Goal: Transaction & Acquisition: Purchase product/service

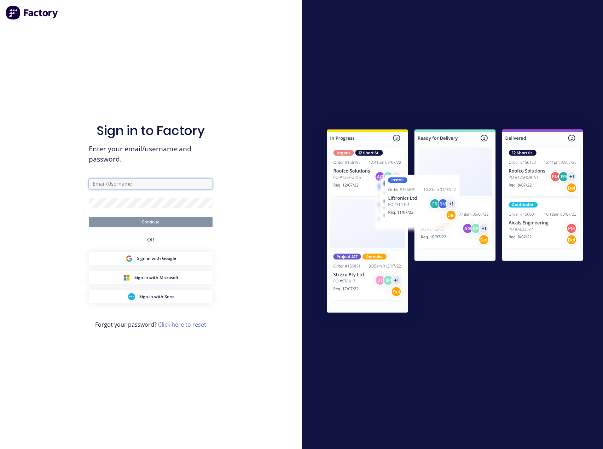
type input "[PERSON_NAME][EMAIL_ADDRESS][DOMAIN_NAME]"
click at [172, 222] on button "Continue" at bounding box center [151, 222] width 124 height 11
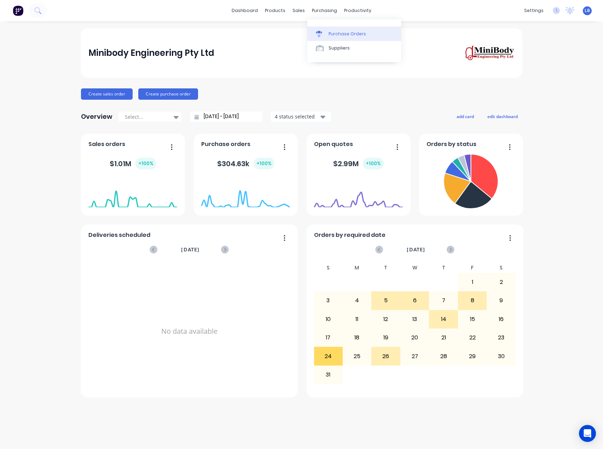
click at [318, 31] on icon at bounding box center [319, 34] width 6 height 6
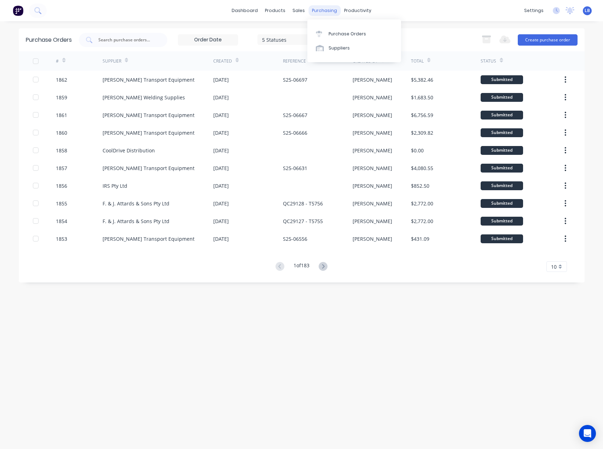
click at [321, 9] on div "purchasing" at bounding box center [324, 10] width 32 height 11
click at [332, 29] on link "Purchase Orders" at bounding box center [354, 34] width 94 height 14
click at [543, 41] on button "Create purchase order" at bounding box center [548, 39] width 60 height 11
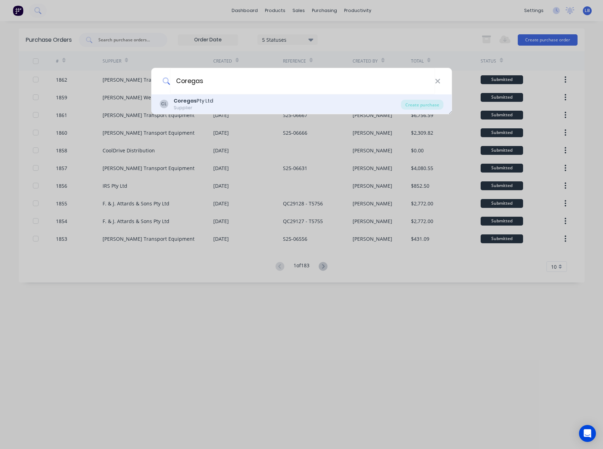
type input "Coregas"
click at [204, 104] on div "Coregas Pty Ltd Supplier" at bounding box center [194, 104] width 40 height 14
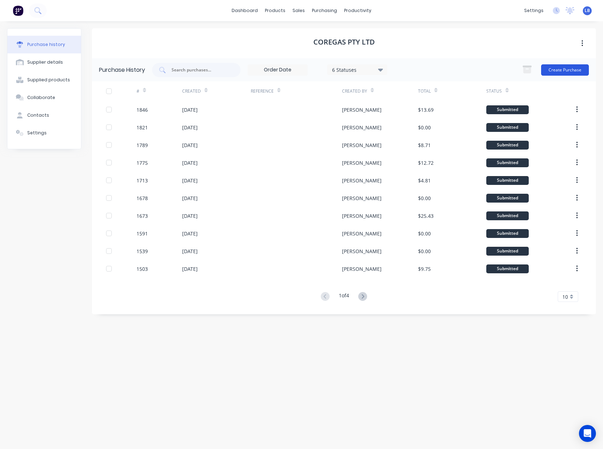
click at [558, 71] on button "Create Purchase" at bounding box center [565, 69] width 48 height 11
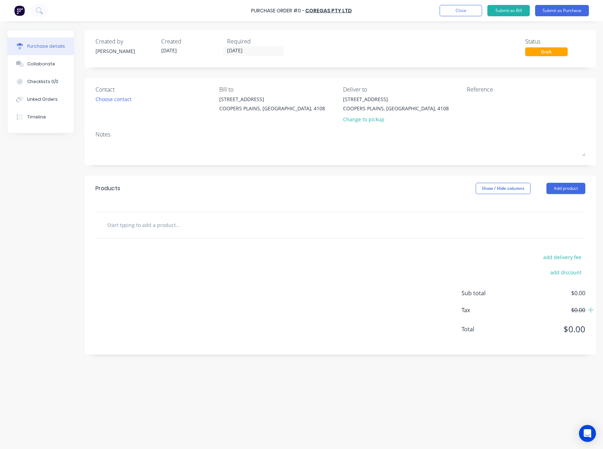
click at [159, 224] on input "text" at bounding box center [177, 225] width 141 height 14
type input "0"
type input "273150"
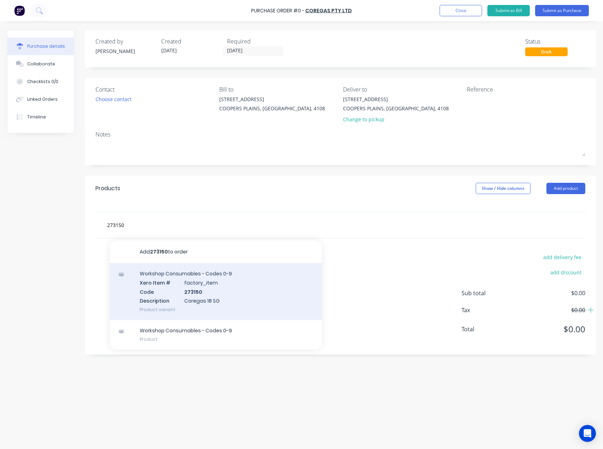
click at [189, 290] on div "Workshop Consumables - Codes 0-9 Xero Item # factory_item Code 273150 Descripti…" at bounding box center [216, 291] width 212 height 57
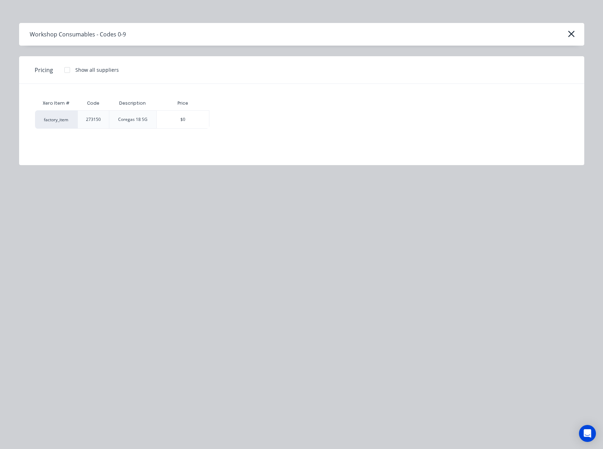
click at [66, 69] on div at bounding box center [67, 70] width 14 height 14
drag, startPoint x: 219, startPoint y: 118, endPoint x: 230, endPoint y: 117, distance: 10.6
click at [220, 118] on div "$2.89" at bounding box center [234, 120] width 49 height 18
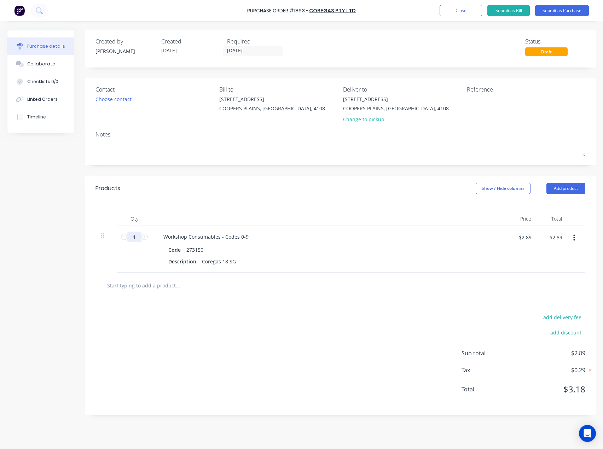
click at [136, 235] on input "1" at bounding box center [134, 237] width 14 height 11
type input "3"
type input "$8.67"
type input "3"
click at [142, 288] on input "text" at bounding box center [177, 285] width 141 height 14
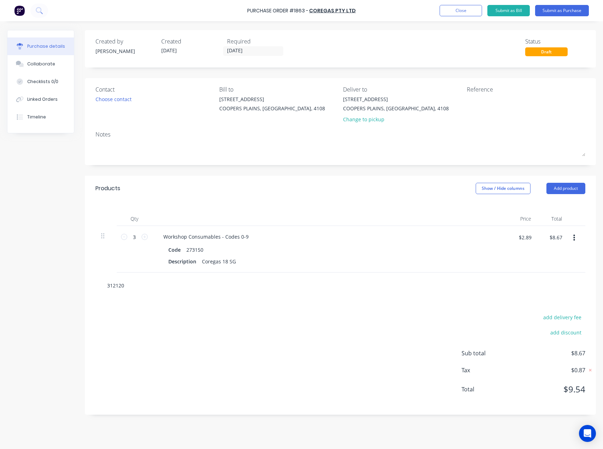
type input "312120"
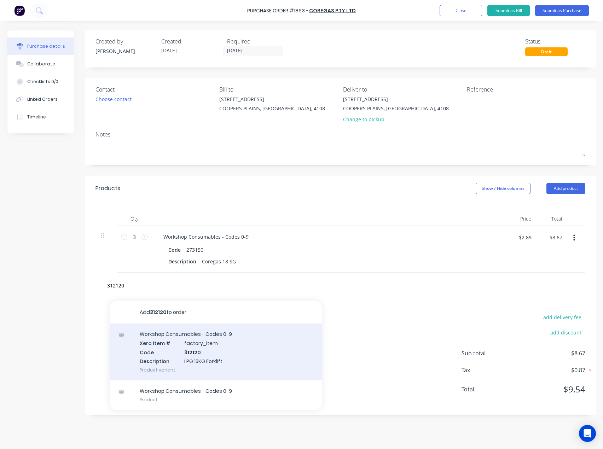
click at [215, 353] on div "Workshop Consumables - Codes 0-9 Xero Item # factory_item Code 312120 Descripti…" at bounding box center [216, 352] width 212 height 57
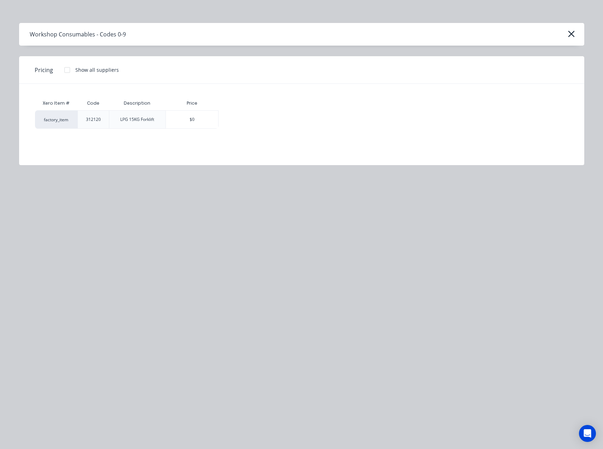
click at [68, 70] on div at bounding box center [67, 70] width 14 height 14
click at [264, 120] on div "$2.14" at bounding box center [243, 120] width 49 height 18
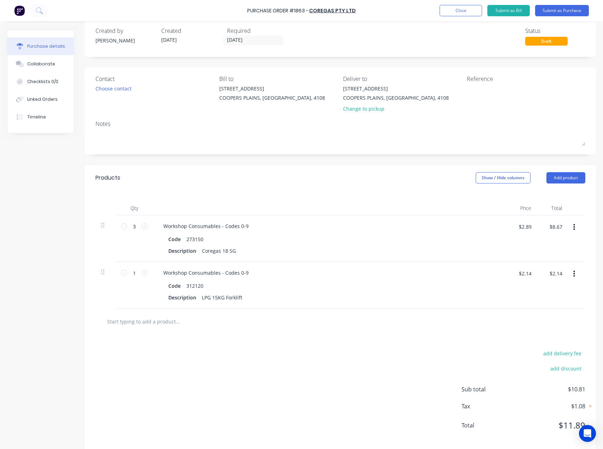
scroll to position [19, 0]
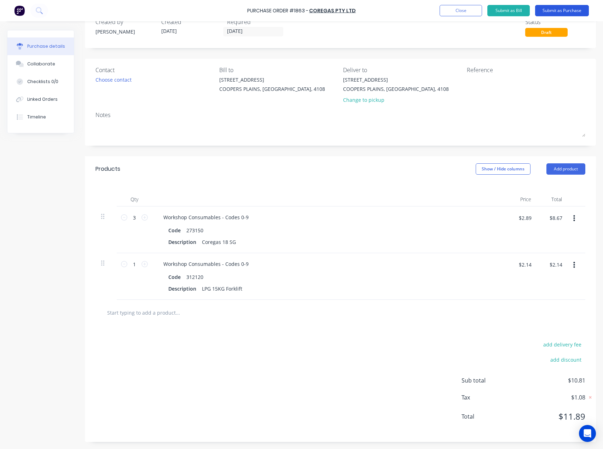
click at [556, 10] on button "Submit as Purchase" at bounding box center [562, 10] width 54 height 11
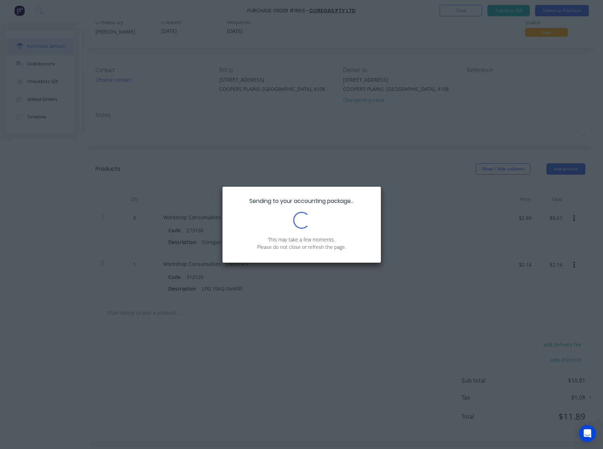
scroll to position [0, 0]
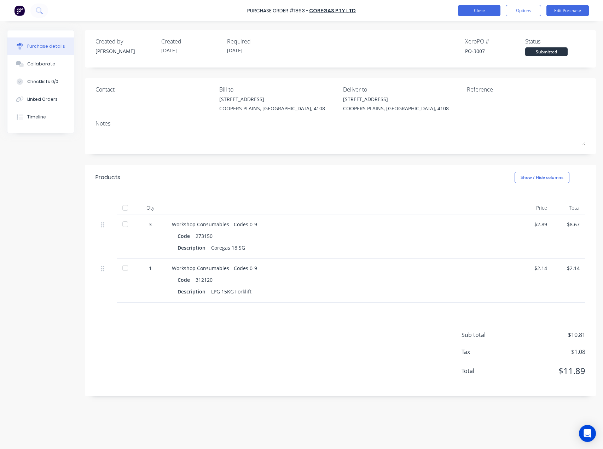
click at [491, 13] on button "Close" at bounding box center [479, 10] width 42 height 11
